Goal: Go to known website: Access a specific website the user already knows

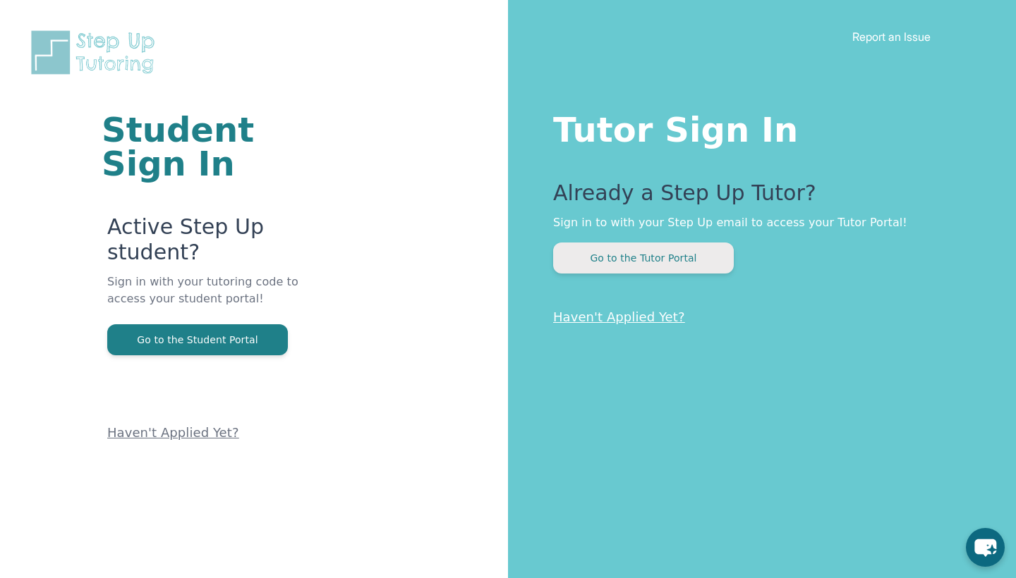
click at [592, 268] on button "Go to the Tutor Portal" at bounding box center [643, 258] width 181 height 31
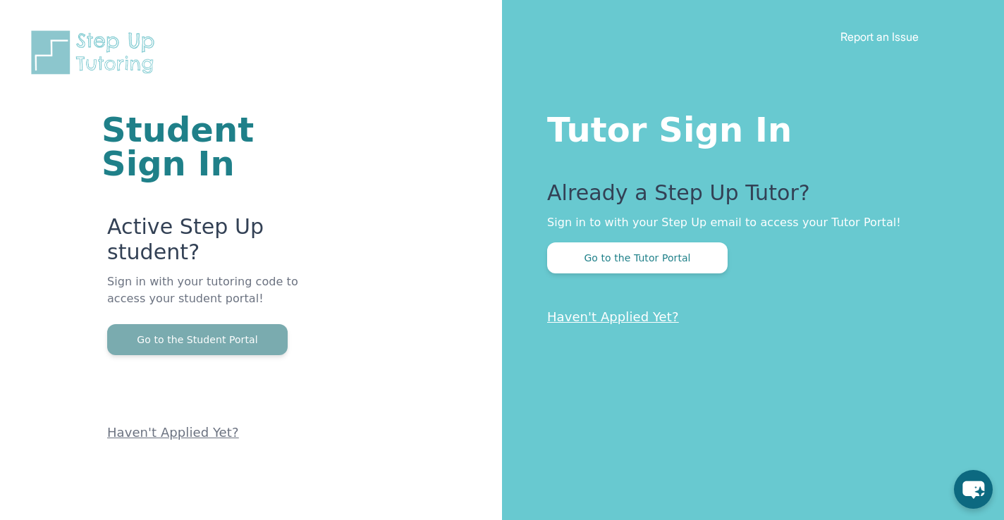
click at [113, 329] on button "Go to the Student Portal" at bounding box center [197, 339] width 181 height 31
